Goal: Transaction & Acquisition: Book appointment/travel/reservation

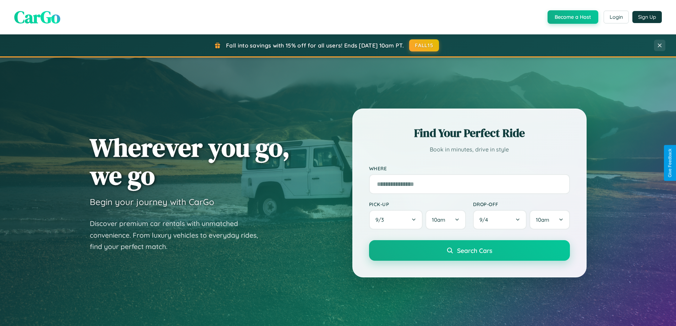
scroll to position [1140, 0]
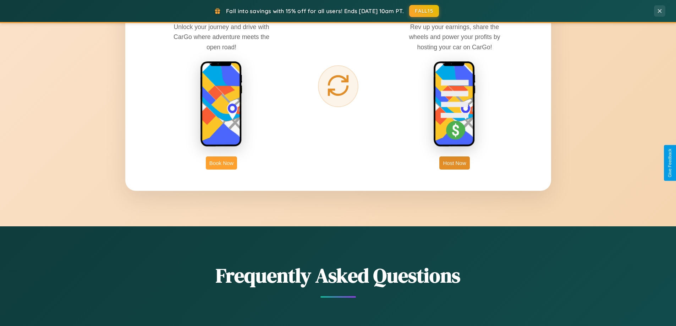
click at [221, 163] on button "Book Now" at bounding box center [221, 162] width 31 height 13
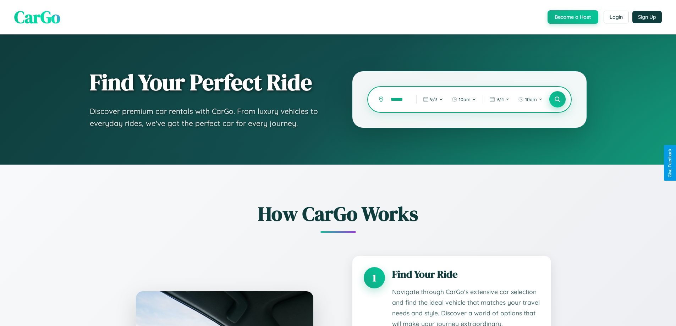
type input "******"
